Goal: Find specific page/section: Find specific page/section

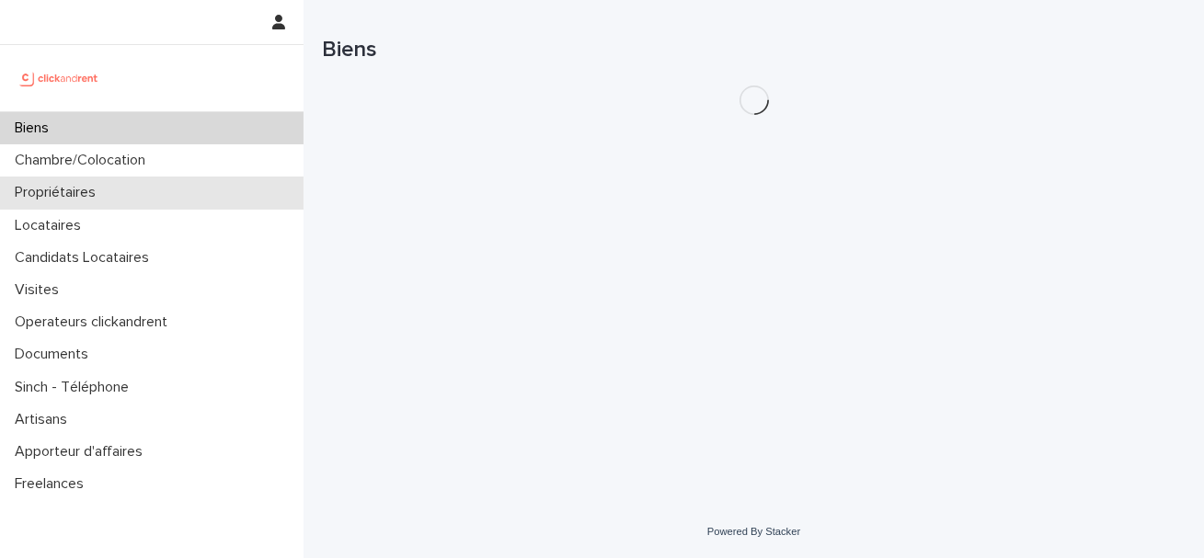
click at [104, 194] on p "Propriétaires" at bounding box center [58, 192] width 103 height 17
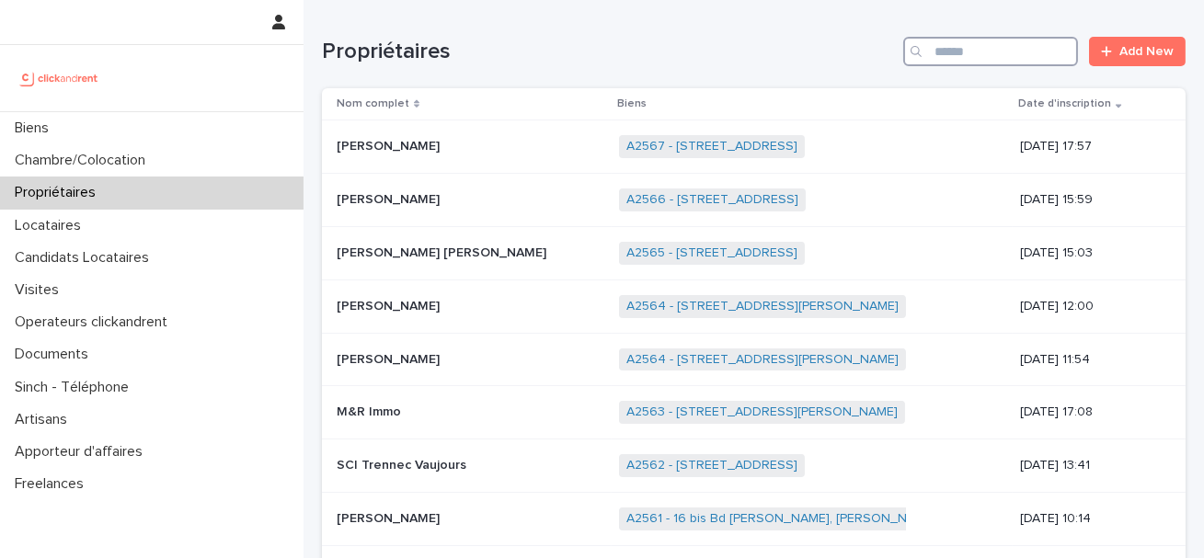
click at [959, 48] on input "Search" at bounding box center [990, 51] width 175 height 29
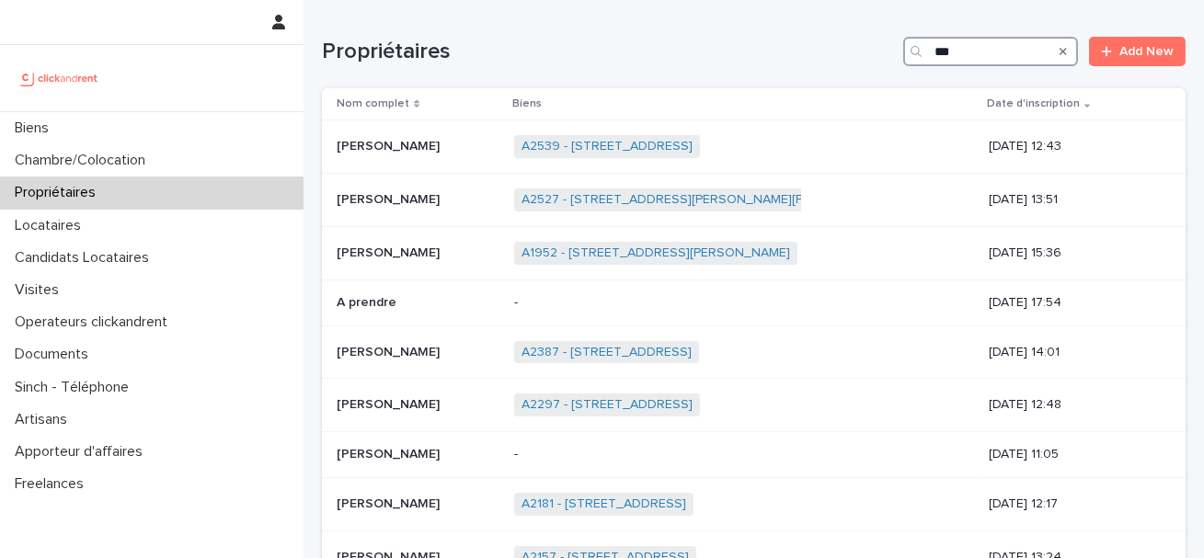
type input "****"
